Goal: Information Seeking & Learning: Learn about a topic

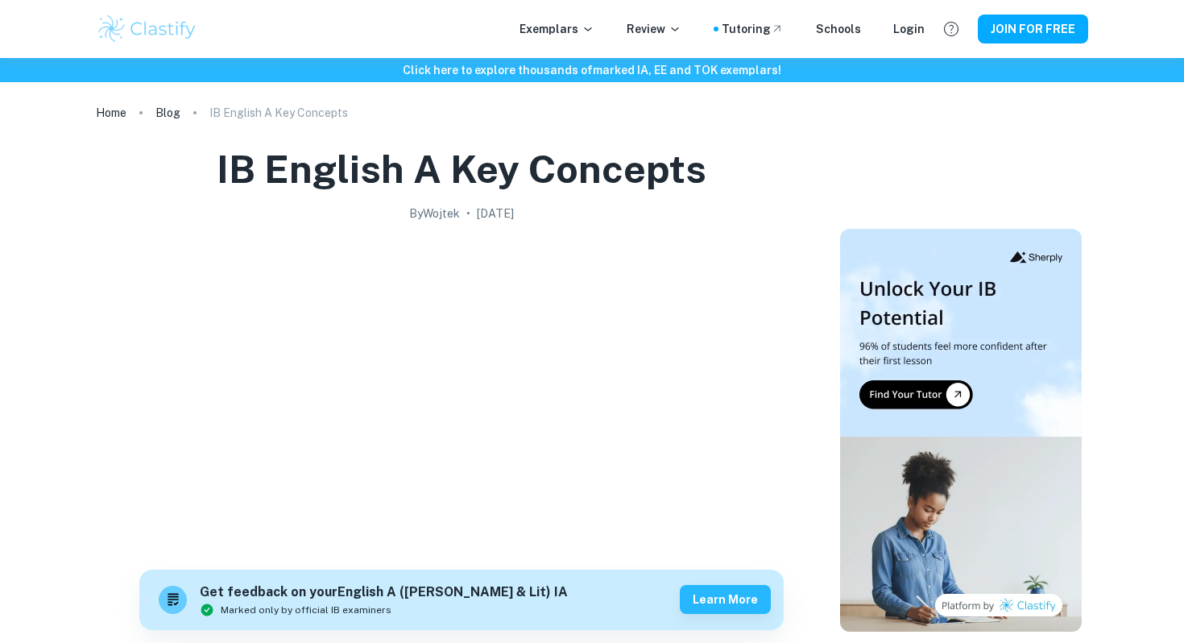
scroll to position [2184, 0]
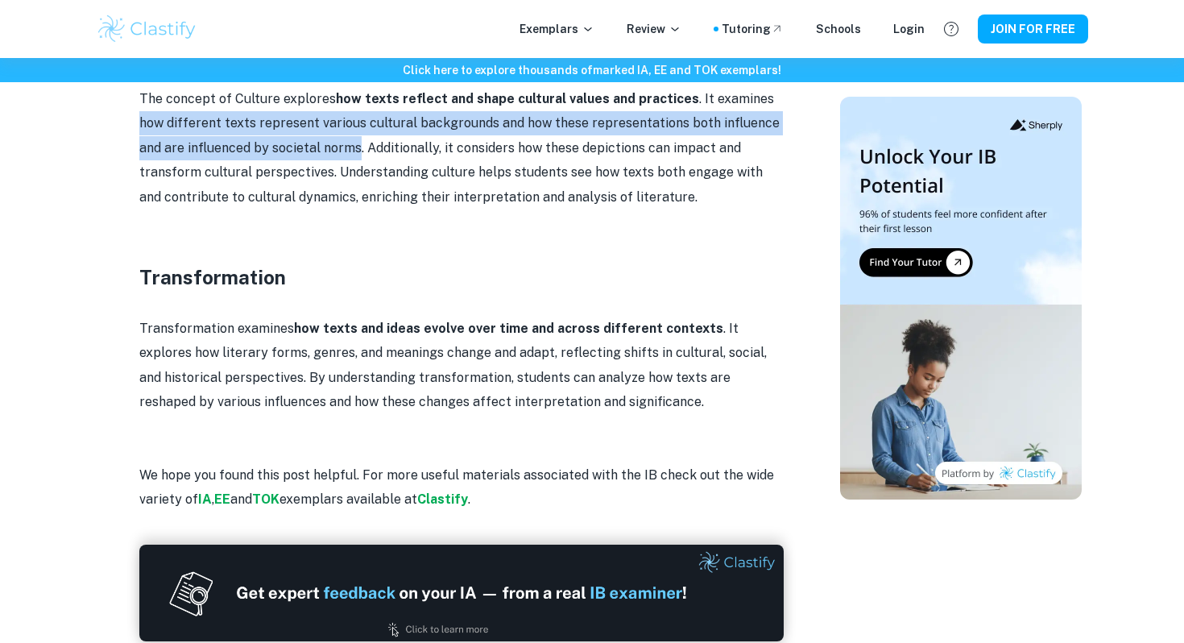
drag, startPoint x: 760, startPoint y: 97, endPoint x: 333, endPoint y: 155, distance: 430.8
click at [333, 155] on p "The concept of Culture explores how texts reflect and shape cultural values and…" at bounding box center [461, 148] width 645 height 122
copy p "how different texts represent various cultural backgrounds and how these repres…"
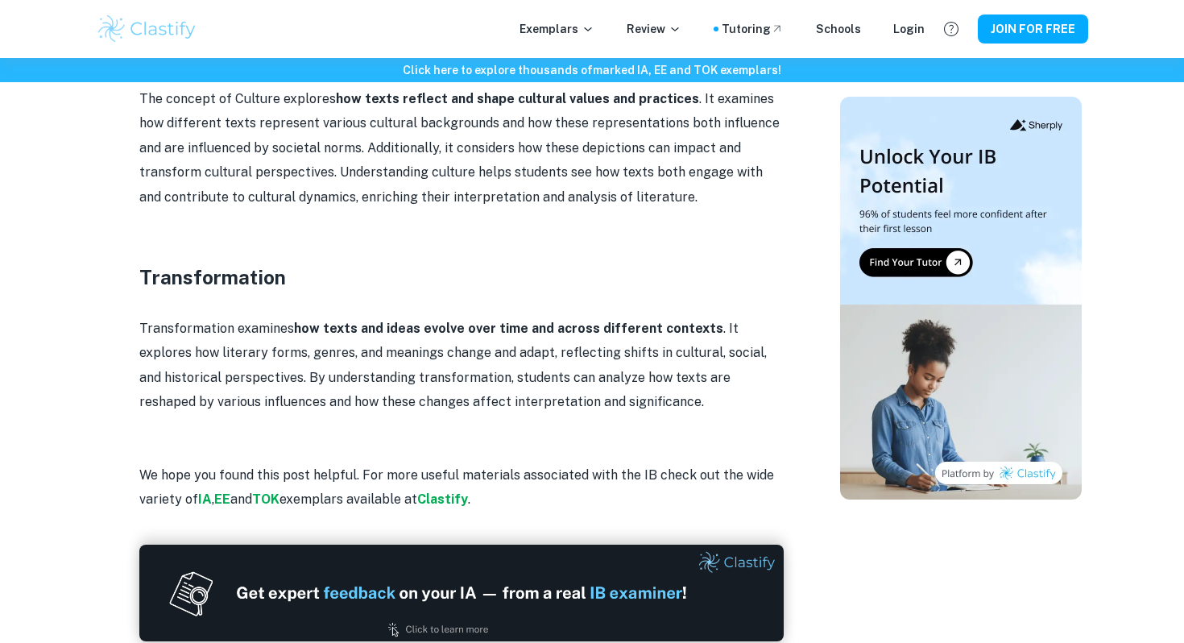
click at [403, 203] on p "The concept of Culture explores how texts reflect and shape cultural values and…" at bounding box center [461, 148] width 645 height 122
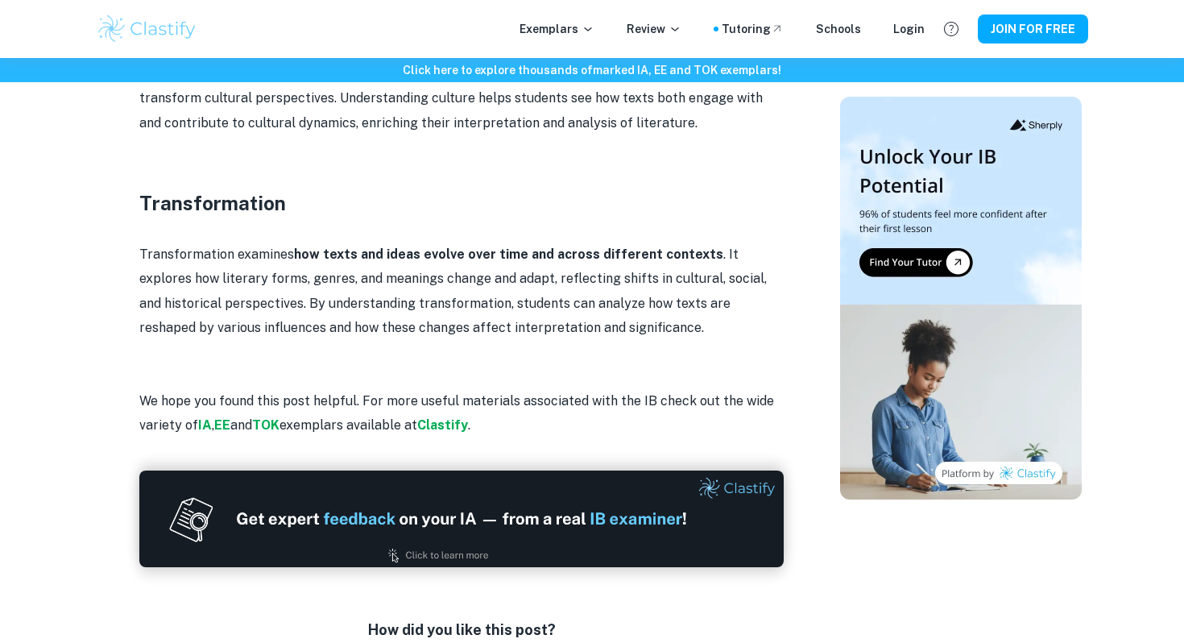
scroll to position [2262, 0]
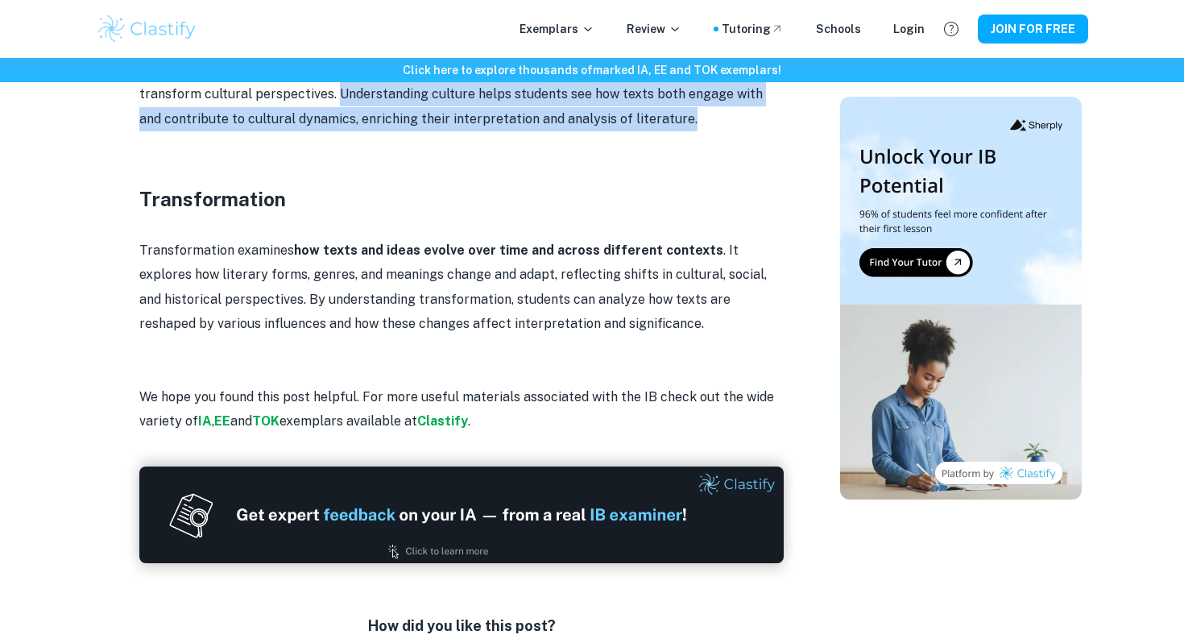
drag, startPoint x: 275, startPoint y: 97, endPoint x: 628, endPoint y: 122, distance: 354.6
click at [634, 122] on p "The concept of Culture explores how texts reflect and shape cultural values and…" at bounding box center [461, 70] width 645 height 122
click at [628, 122] on p "The concept of Culture explores how texts reflect and shape cultural values and…" at bounding box center [461, 70] width 645 height 122
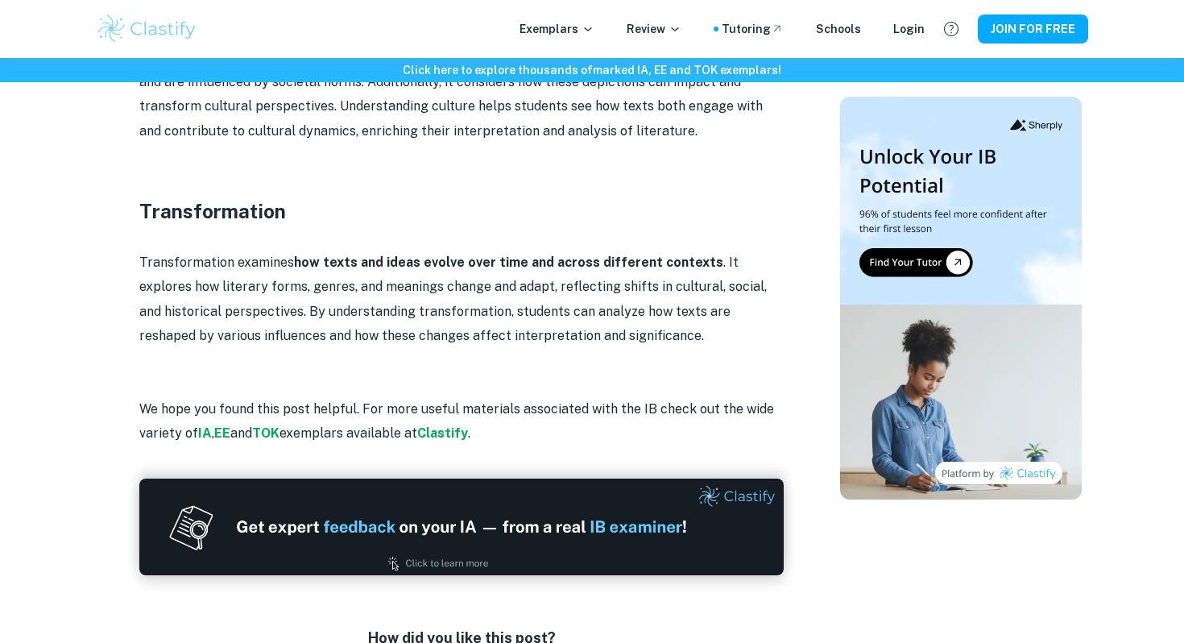
scroll to position [2257, 0]
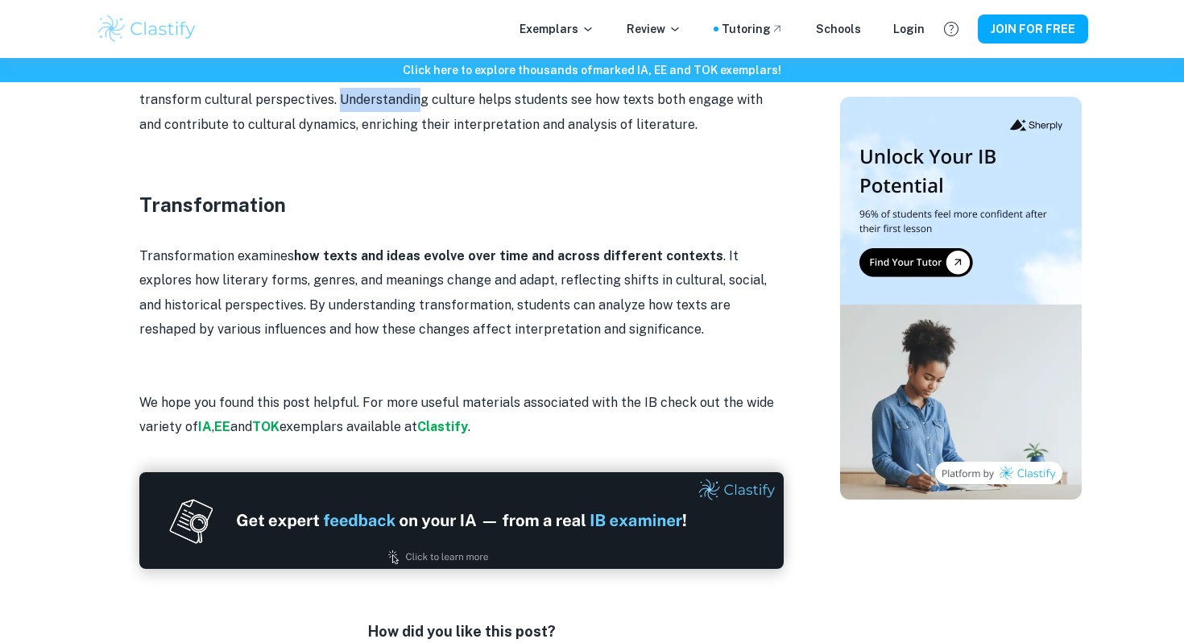
drag, startPoint x: 272, startPoint y: 106, endPoint x: 352, endPoint y: 106, distance: 80.6
click at [352, 106] on p "The concept of Culture explores how texts reflect and shape cultural values and…" at bounding box center [461, 76] width 645 height 122
drag, startPoint x: 361, startPoint y: 105, endPoint x: 397, endPoint y: 106, distance: 36.3
click at [398, 106] on p "The concept of Culture explores how texts reflect and shape cultural values and…" at bounding box center [461, 76] width 645 height 122
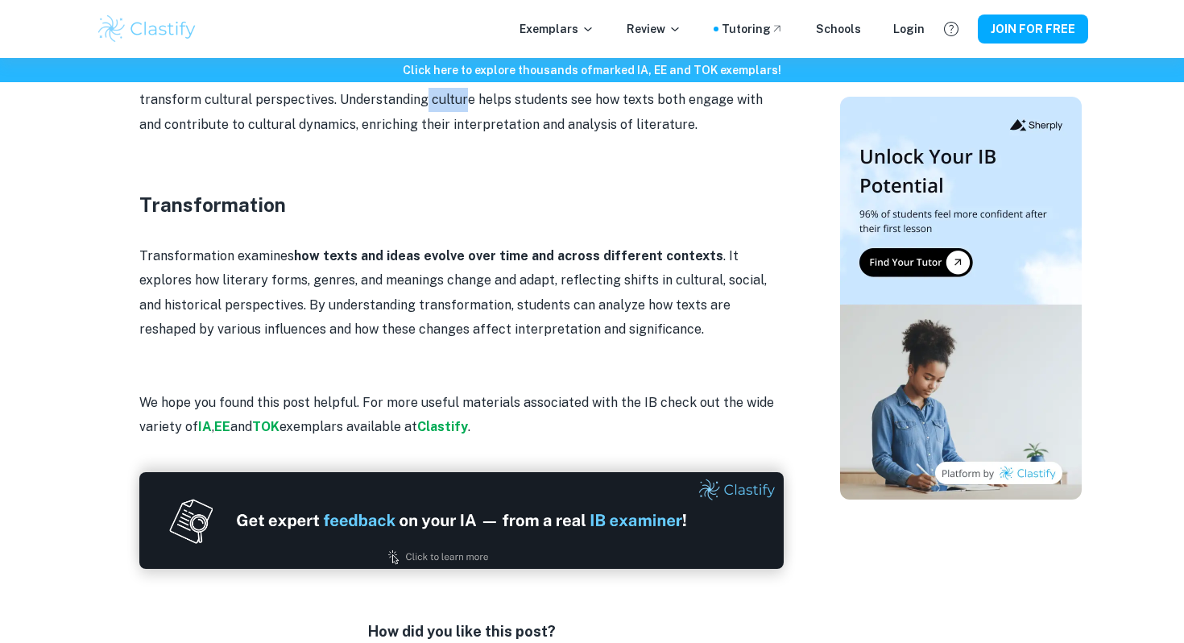
click at [397, 106] on p "The concept of Culture explores how texts reflect and shape cultural values and…" at bounding box center [461, 76] width 645 height 122
drag, startPoint x: 407, startPoint y: 104, endPoint x: 461, endPoint y: 107, distance: 54.1
click at [461, 107] on p "The concept of Culture explores how texts reflect and shape cultural values and…" at bounding box center [461, 76] width 645 height 122
drag, startPoint x: 503, startPoint y: 106, endPoint x: 541, endPoint y: 106, distance: 38.7
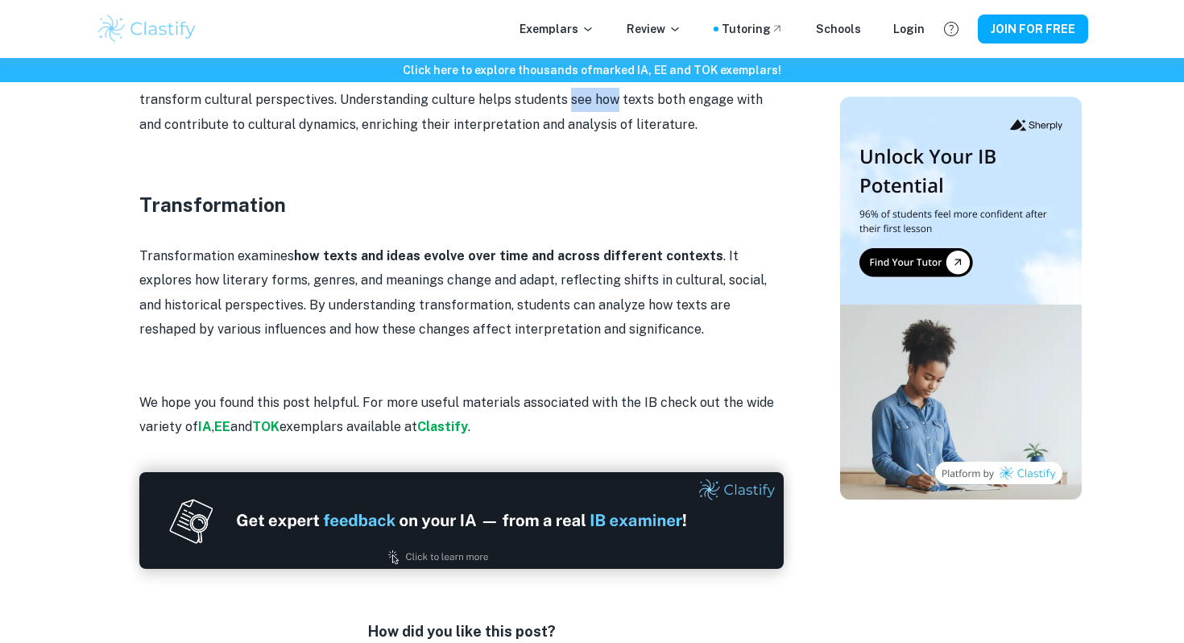
click at [542, 106] on p "The concept of Culture explores how texts reflect and shape cultural values and…" at bounding box center [461, 76] width 645 height 122
click at [541, 106] on p "The concept of Culture explores how texts reflect and shape cultural values and…" at bounding box center [461, 76] width 645 height 122
drag, startPoint x: 567, startPoint y: 104, endPoint x: 591, endPoint y: 105, distance: 23.4
click at [591, 105] on p "The concept of Culture explores how texts reflect and shape cultural values and…" at bounding box center [461, 76] width 645 height 122
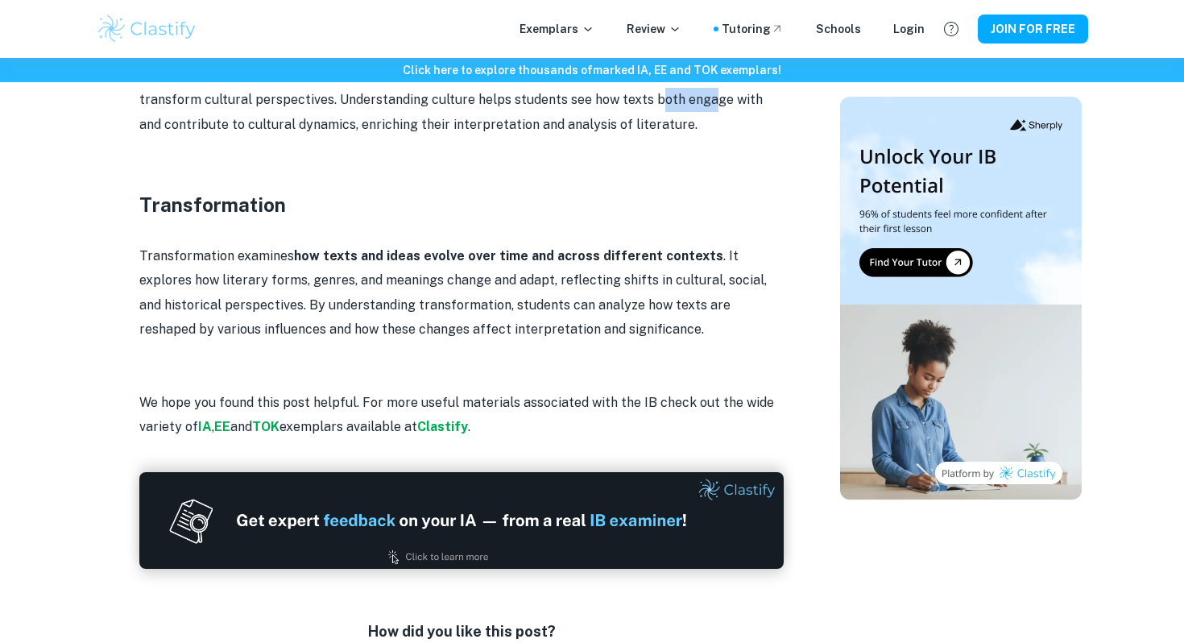
drag, startPoint x: 594, startPoint y: 101, endPoint x: 648, endPoint y: 108, distance: 54.5
click at [649, 107] on p "The concept of Culture explores how texts reflect and shape cultural values and…" at bounding box center [461, 76] width 645 height 122
click at [648, 108] on p "The concept of Culture explores how texts reflect and shape cultural values and…" at bounding box center [461, 76] width 645 height 122
drag, startPoint x: 693, startPoint y: 93, endPoint x: 740, endPoint y: 110, distance: 49.7
click at [740, 110] on p "The concept of Culture explores how texts reflect and shape cultural values and…" at bounding box center [461, 76] width 645 height 122
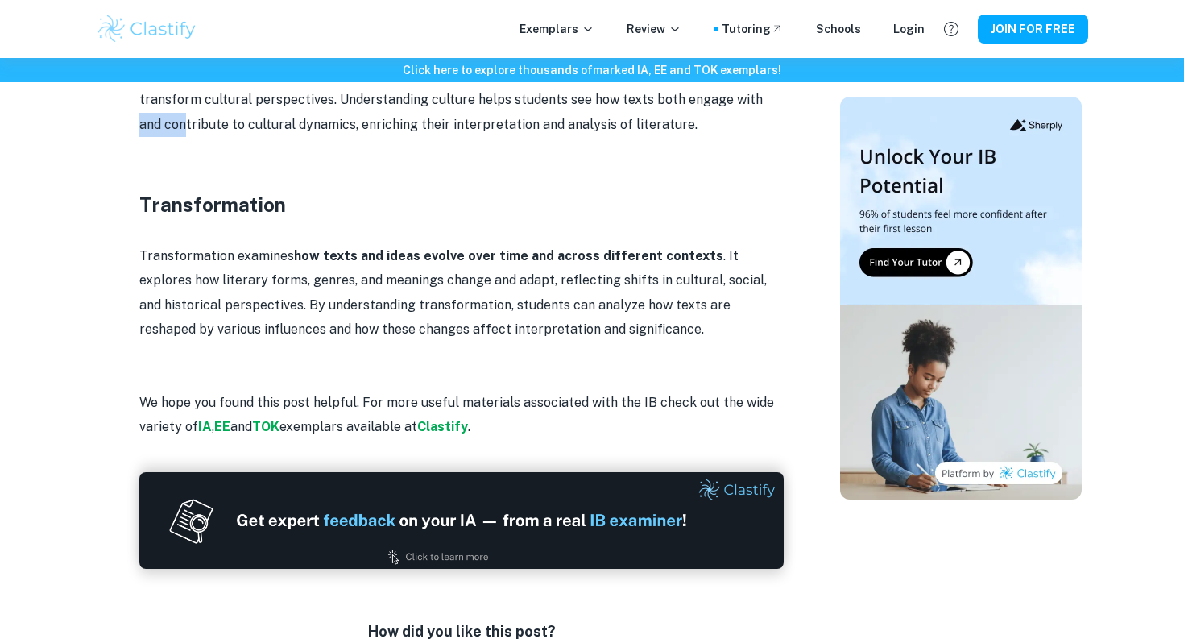
click at [740, 110] on p "The concept of Culture explores how texts reflect and shape cultural values and…" at bounding box center [461, 76] width 645 height 122
drag, startPoint x: 191, startPoint y: 129, endPoint x: 246, endPoint y: 131, distance: 54.8
click at [246, 130] on p "The concept of Culture explores how texts reflect and shape cultural values and…" at bounding box center [461, 76] width 645 height 122
click at [246, 131] on p "The concept of Culture explores how texts reflect and shape cultural values and…" at bounding box center [461, 76] width 645 height 122
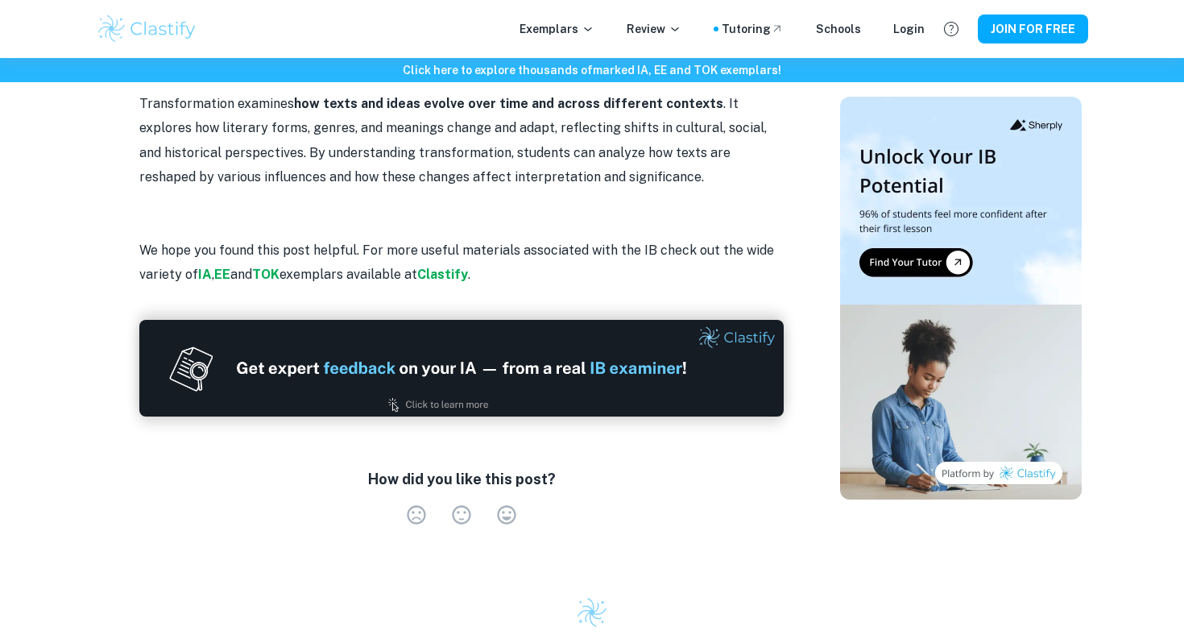
scroll to position [2412, 0]
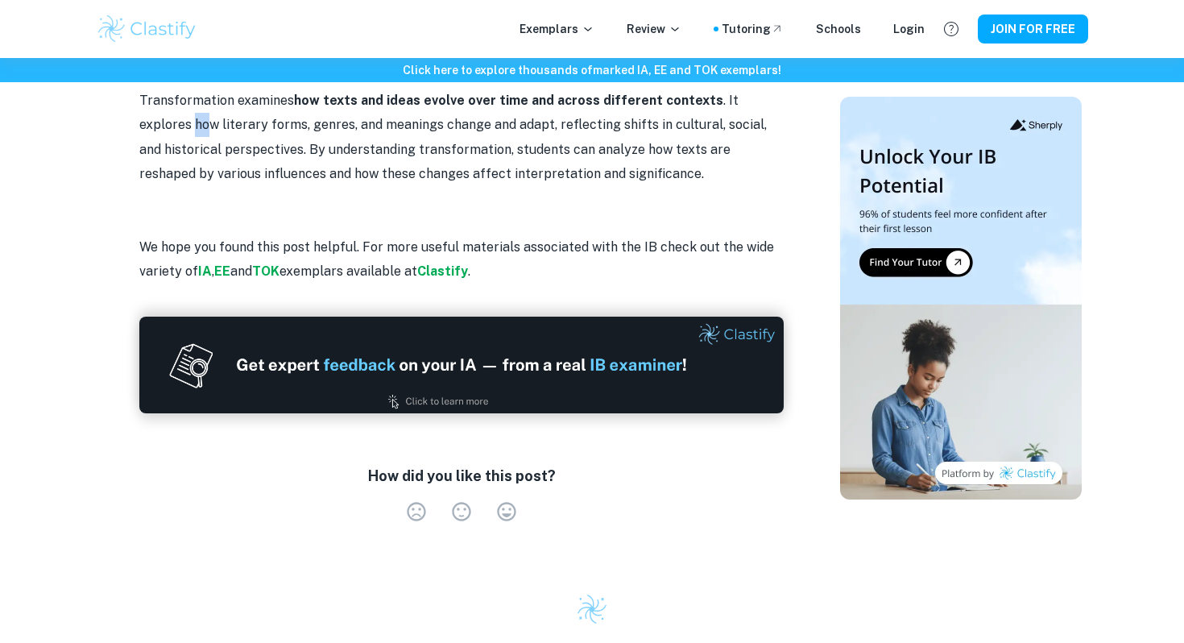
drag, startPoint x: 141, startPoint y: 126, endPoint x: 180, endPoint y: 126, distance: 39.5
click at [160, 126] on p "Transformation examines how texts and ideas evolve over time and across differe…" at bounding box center [461, 138] width 645 height 98
drag, startPoint x: 227, startPoint y: 125, endPoint x: 296, endPoint y: 125, distance: 69.3
click at [298, 125] on p "Transformation examines how texts and ideas evolve over time and across differe…" at bounding box center [461, 138] width 645 height 98
drag, startPoint x: 326, startPoint y: 127, endPoint x: 413, endPoint y: 127, distance: 87.0
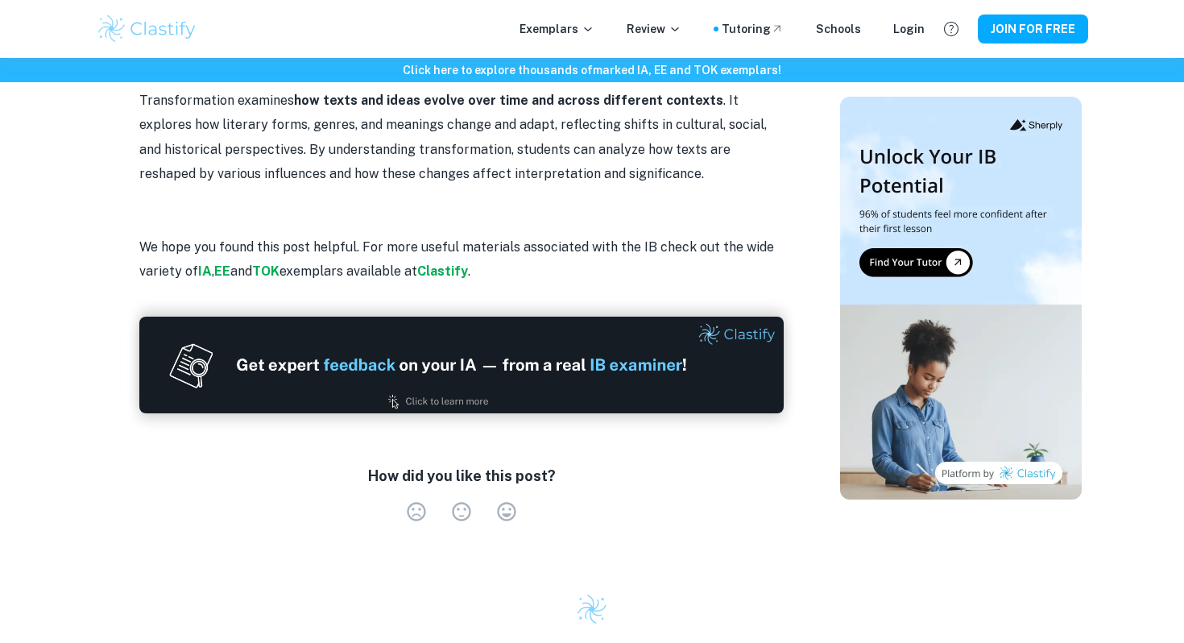
click at [413, 127] on p "Transformation examines how texts and ideas evolve over time and across differe…" at bounding box center [461, 138] width 645 height 98
drag, startPoint x: 455, startPoint y: 126, endPoint x: 485, endPoint y: 126, distance: 29.8
click at [485, 126] on p "Transformation examines how texts and ideas evolve over time and across differe…" at bounding box center [461, 138] width 645 height 98
drag, startPoint x: 538, startPoint y: 128, endPoint x: 578, endPoint y: 128, distance: 40.3
click at [541, 128] on p "Transformation examines how texts and ideas evolve over time and across differe…" at bounding box center [461, 138] width 645 height 98
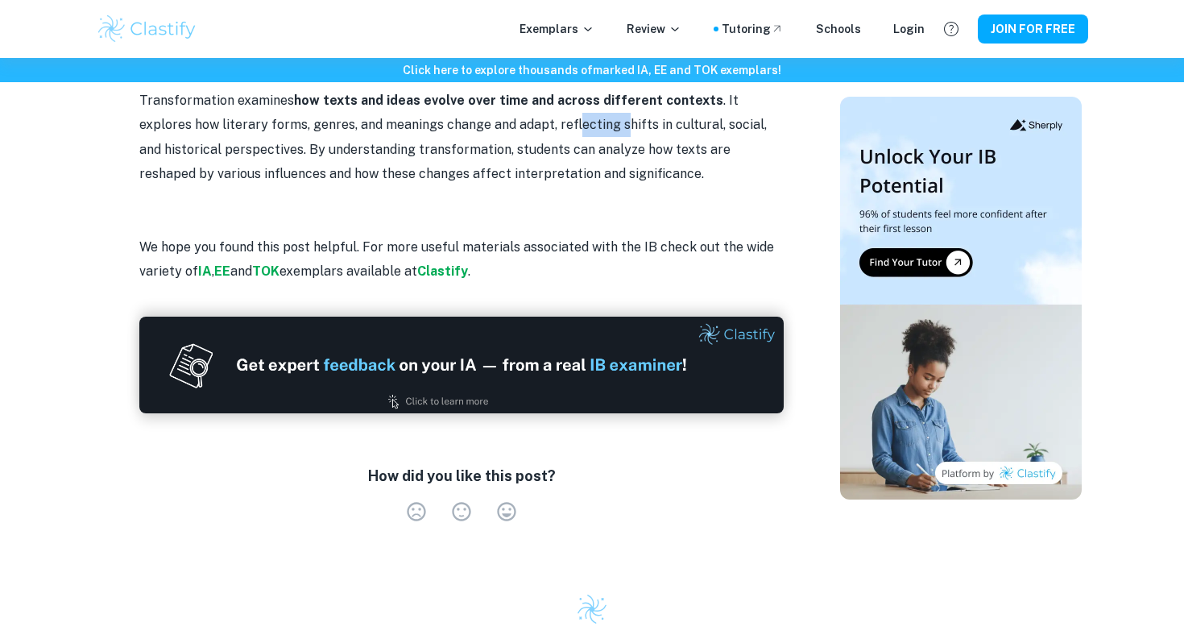
drag, startPoint x: 522, startPoint y: 125, endPoint x: 568, endPoint y: 125, distance: 45.9
click at [568, 125] on p "Transformation examines how texts and ideas evolve over time and across differe…" at bounding box center [461, 138] width 645 height 98
drag, startPoint x: 624, startPoint y: 134, endPoint x: 694, endPoint y: 134, distance: 69.3
click at [691, 134] on p "Transformation examines how texts and ideas evolve over time and across differe…" at bounding box center [461, 138] width 645 height 98
click at [694, 134] on p "Transformation examines how texts and ideas evolve over time and across differe…" at bounding box center [461, 138] width 645 height 98
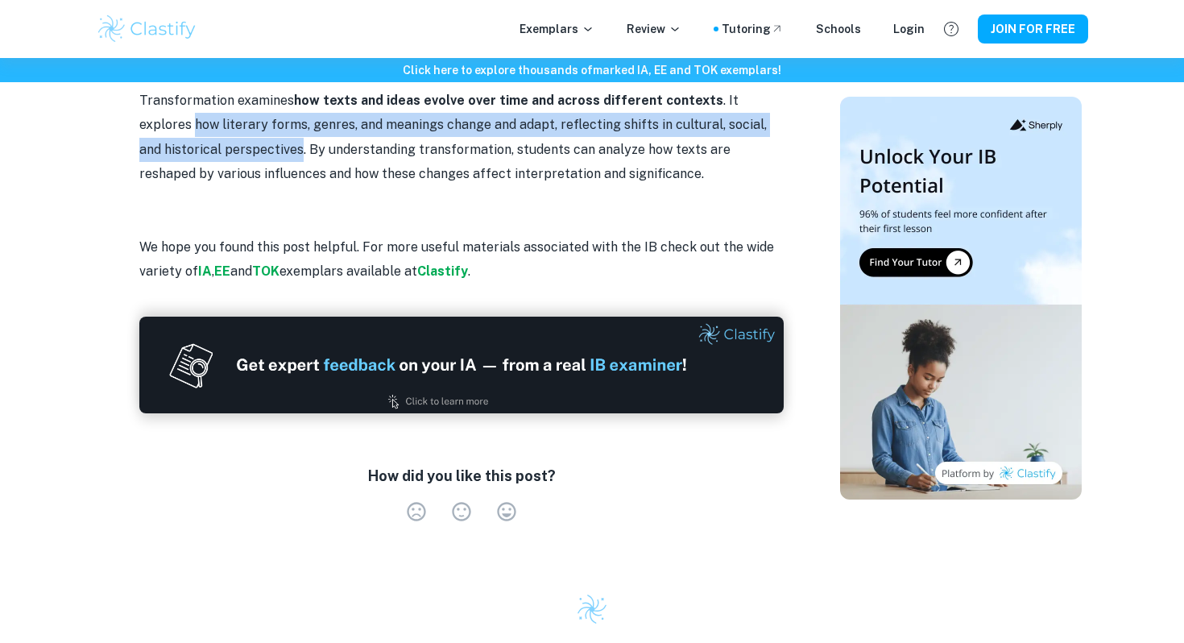
drag, startPoint x: 143, startPoint y: 125, endPoint x: 272, endPoint y: 152, distance: 132.6
click at [274, 152] on p "Transformation examines how texts and ideas evolve over time and across differe…" at bounding box center [461, 138] width 645 height 98
copy p "how literary forms, genres, and meanings change and adapt, reflecting shifts in…"
click at [272, 152] on p "Transformation examines how texts and ideas evolve over time and across differe…" at bounding box center [461, 138] width 645 height 98
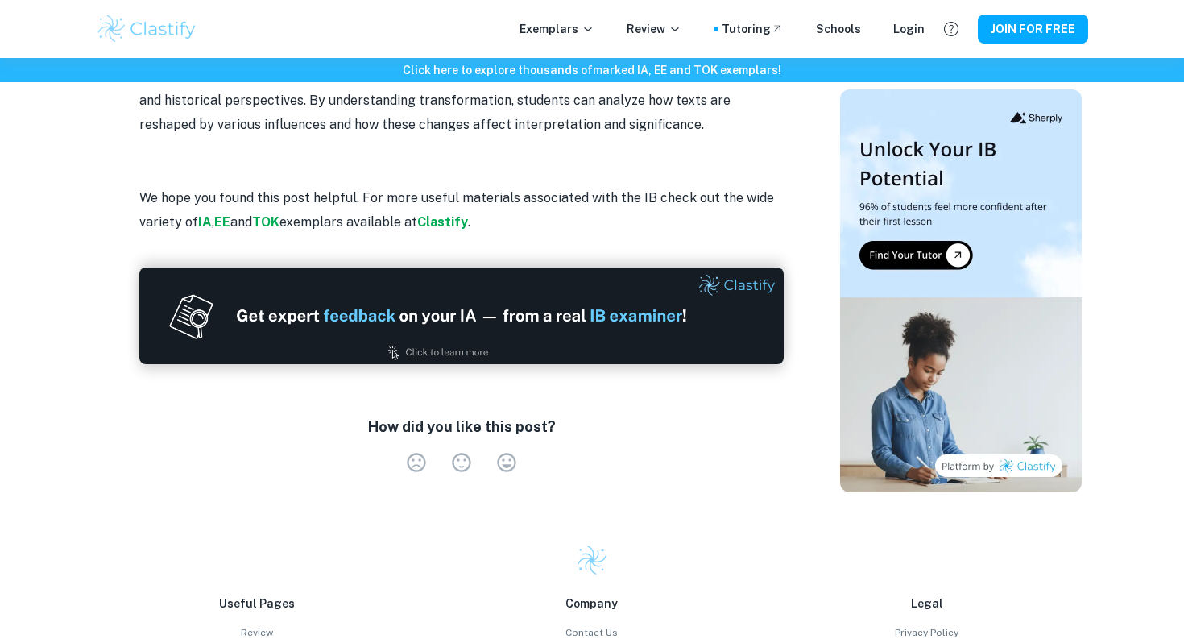
scroll to position [2475, 0]
